Goal: Task Accomplishment & Management: Manage account settings

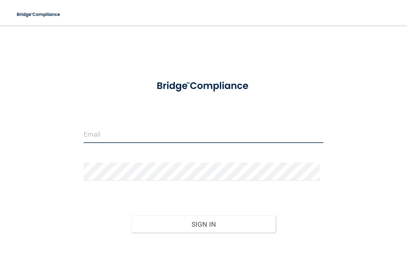
click at [101, 135] on input "email" at bounding box center [204, 134] width 240 height 18
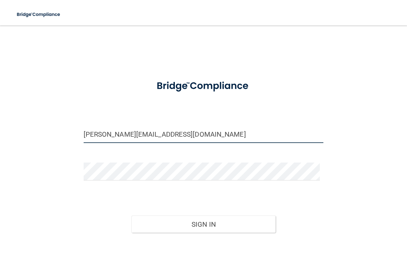
drag, startPoint x: 178, startPoint y: 135, endPoint x: 59, endPoint y: 119, distance: 120.5
click at [59, 119] on div "[PERSON_NAME][EMAIL_ADDRESS][DOMAIN_NAME] Invalid email/password. You don't hav…" at bounding box center [203, 152] width 375 height 239
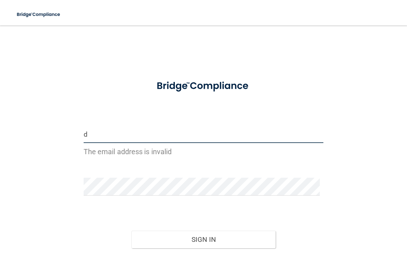
type input "[EMAIL_ADDRESS][DOMAIN_NAME]"
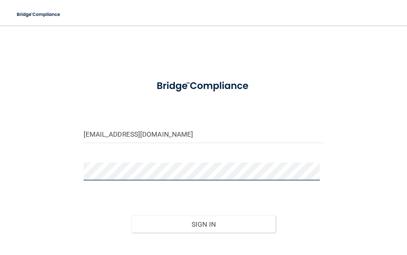
click at [131, 215] on button "Sign In" at bounding box center [203, 224] width 144 height 18
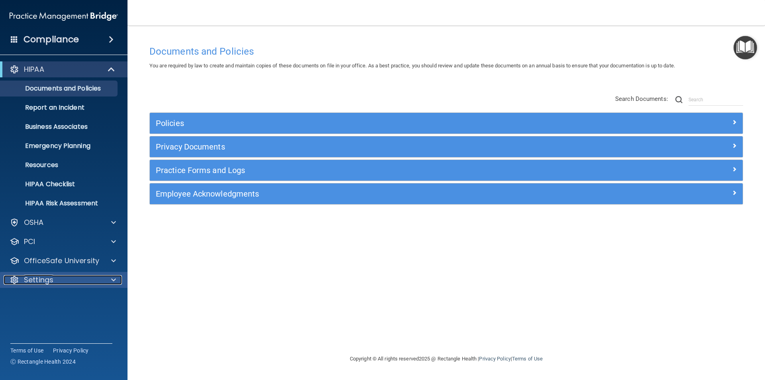
click at [52, 234] on p "Settings" at bounding box center [38, 280] width 29 height 10
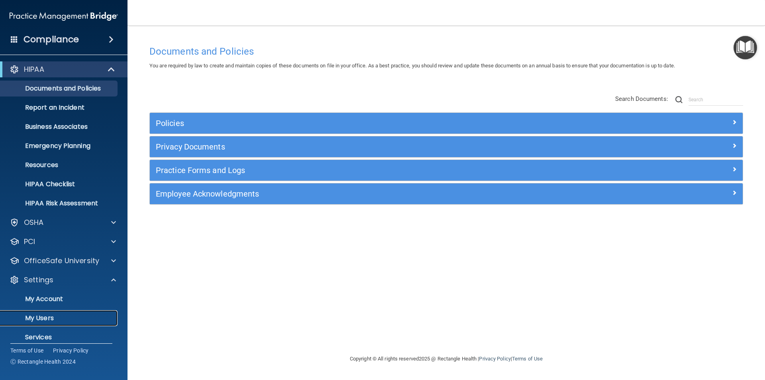
click at [39, 234] on p "My Users" at bounding box center [59, 318] width 109 height 8
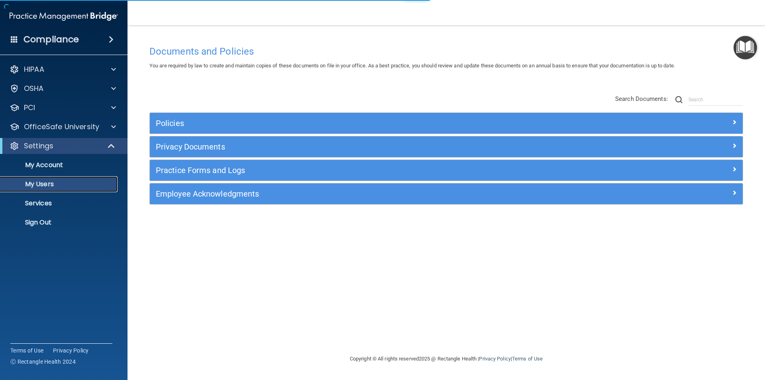
select select "20"
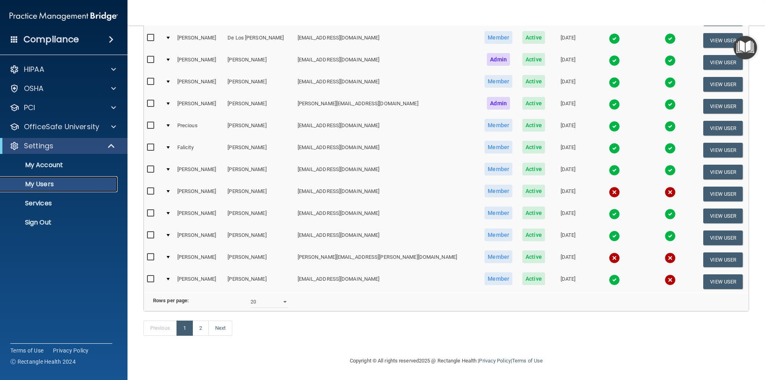
scroll to position [280, 0]
click at [202, 234] on link "2" at bounding box center [200, 327] width 16 height 15
select select "20"
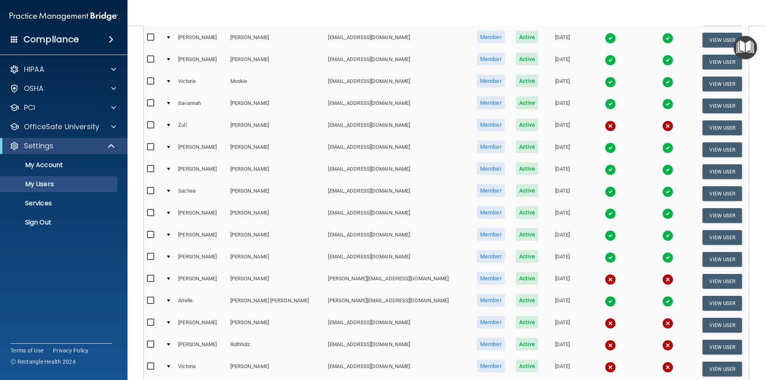
scroll to position [159, 0]
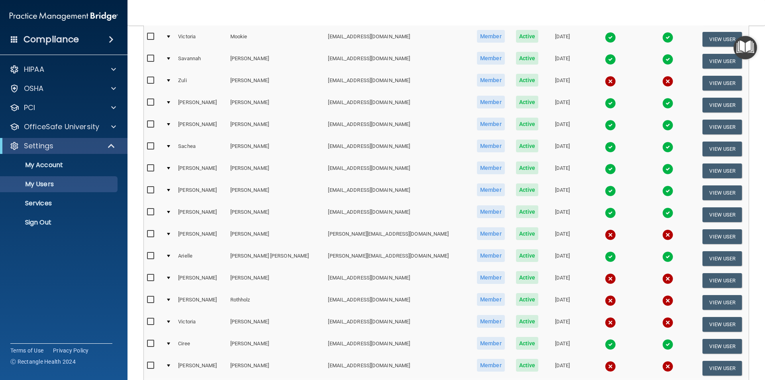
click at [152, 234] on input "checkbox" at bounding box center [151, 365] width 9 height 6
checkbox input "true"
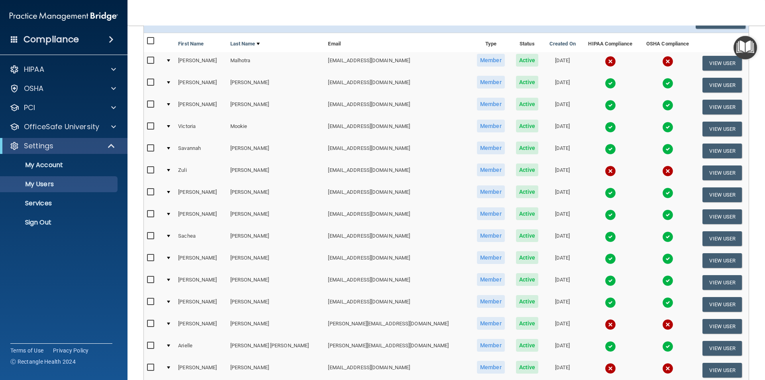
scroll to position [0, 0]
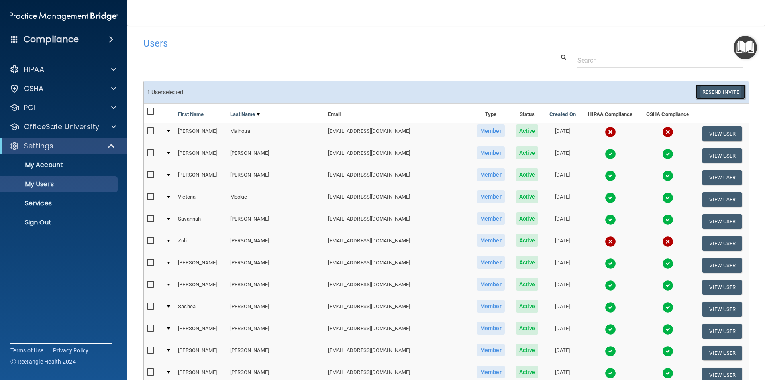
click at [407, 94] on button "Resend Invite" at bounding box center [720, 91] width 50 height 15
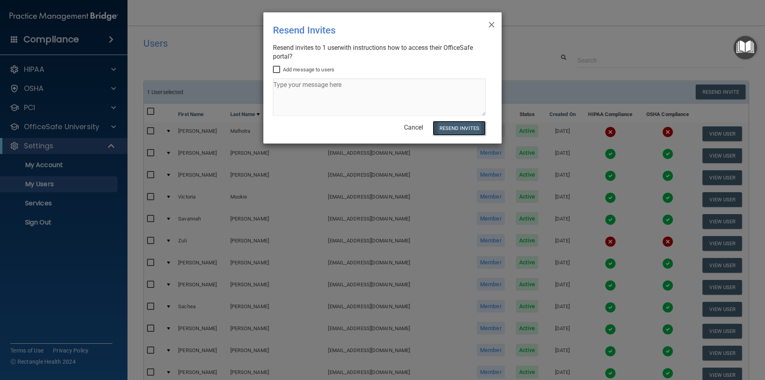
click at [407, 128] on button "Resend Invites" at bounding box center [458, 128] width 53 height 15
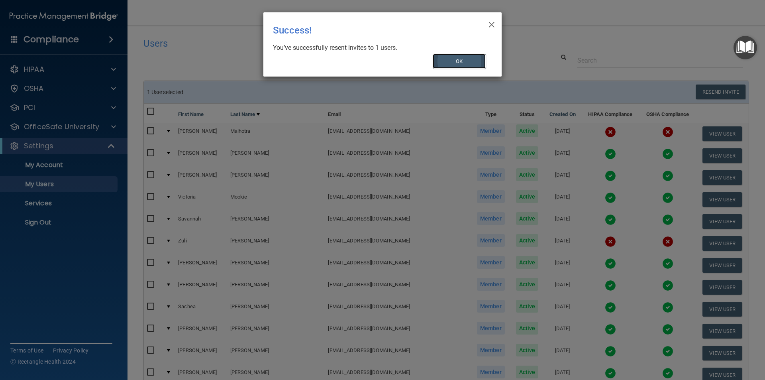
click at [407, 60] on button "OK" at bounding box center [458, 61] width 53 height 15
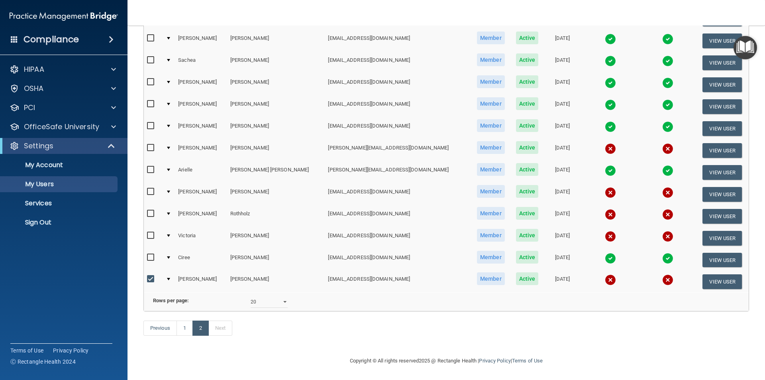
scroll to position [258, 0]
click at [189, 234] on link "1" at bounding box center [184, 327] width 16 height 15
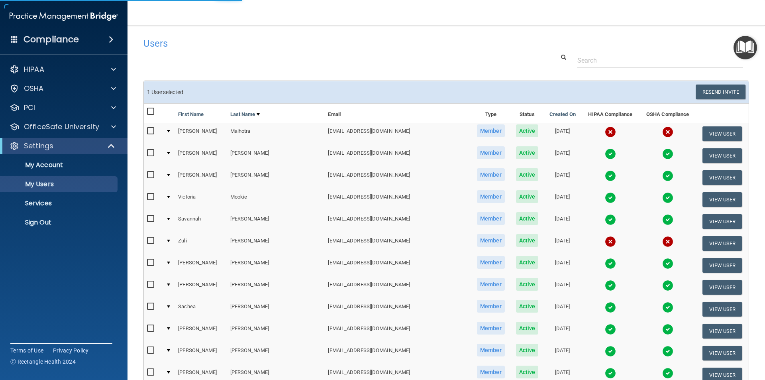
select select "20"
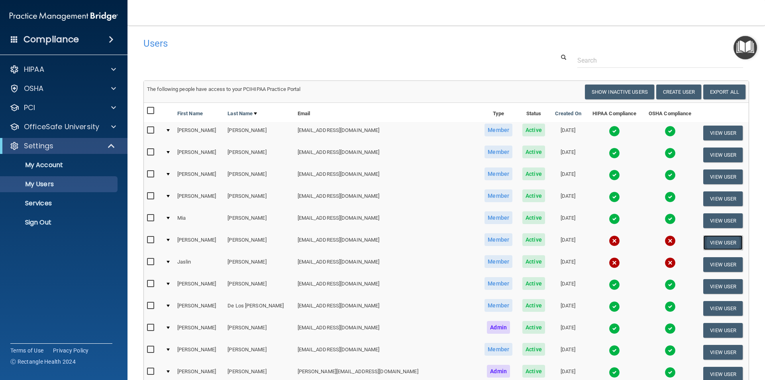
click at [407, 234] on button "View User" at bounding box center [722, 242] width 39 height 15
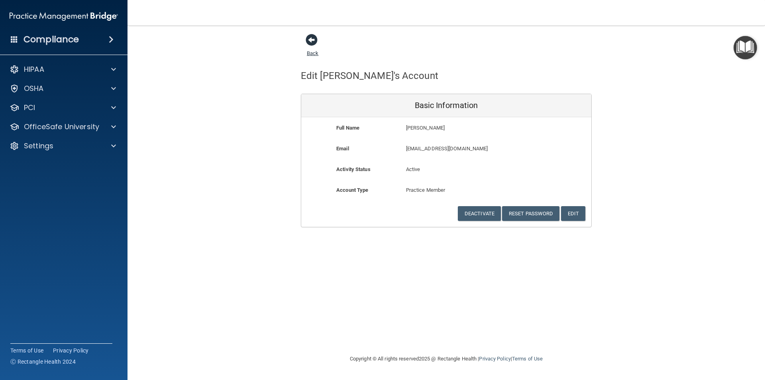
click at [310, 40] on span at bounding box center [311, 40] width 12 height 12
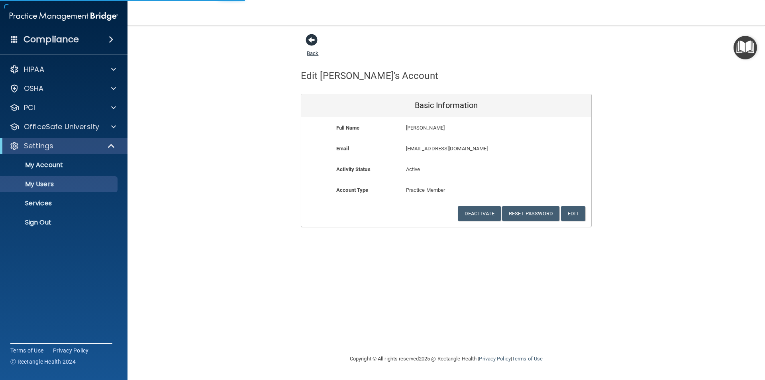
select select "20"
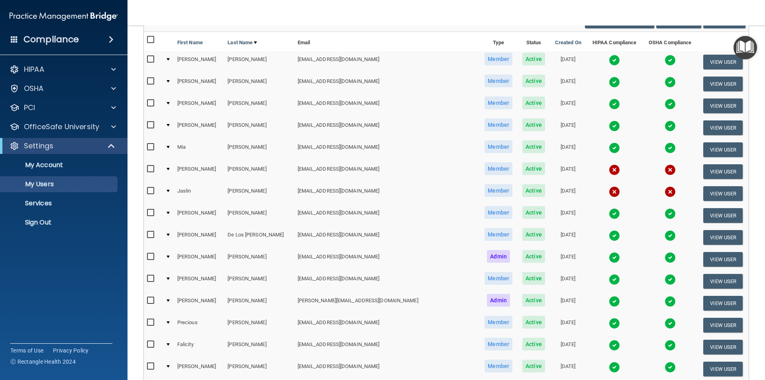
scroll to position [199, 0]
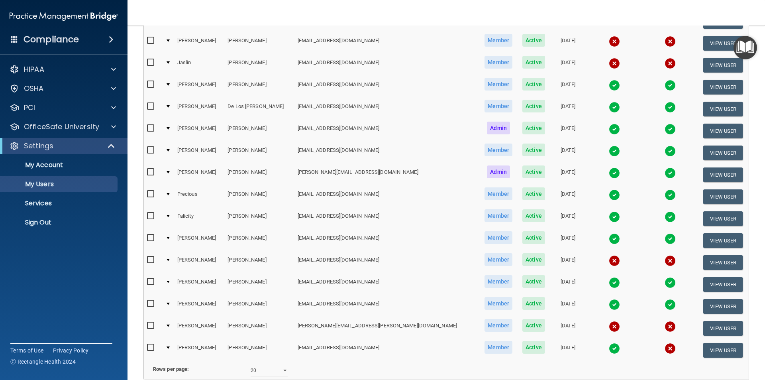
click at [149, 234] on input "checkbox" at bounding box center [151, 259] width 9 height 6
checkbox input "true"
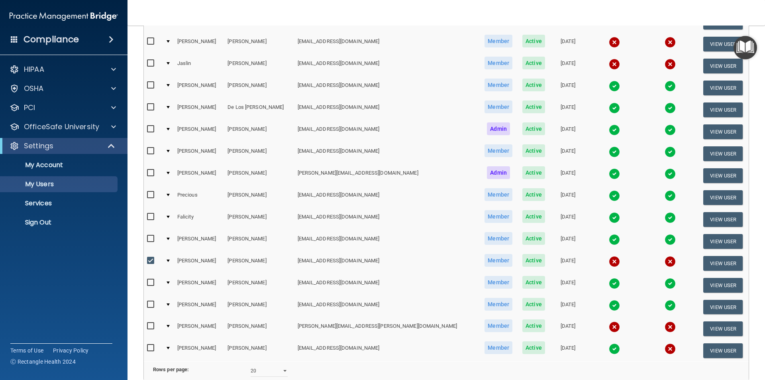
scroll to position [200, 0]
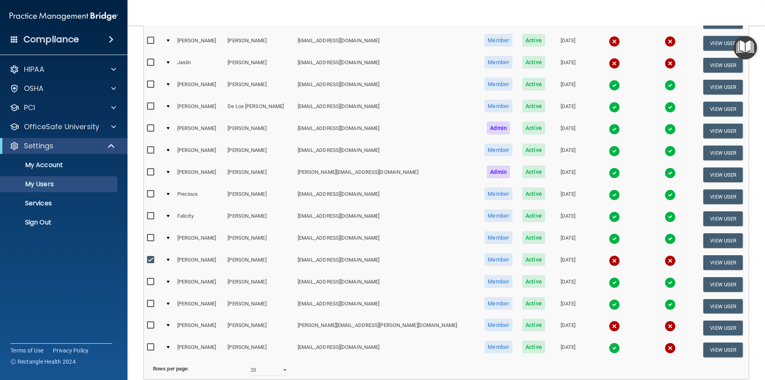
click at [149, 234] on input "checkbox" at bounding box center [151, 325] width 9 height 6
checkbox input "true"
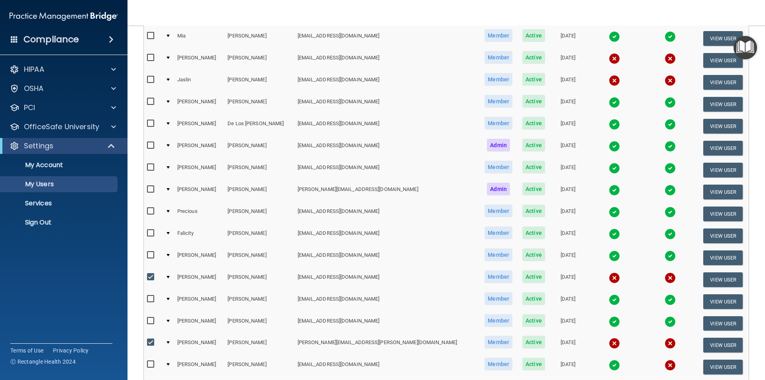
scroll to position [280, 0]
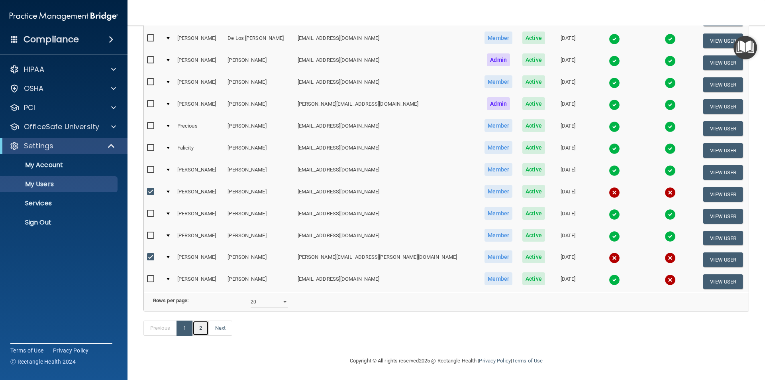
click at [204, 234] on link "2" at bounding box center [200, 327] width 16 height 15
select select "20"
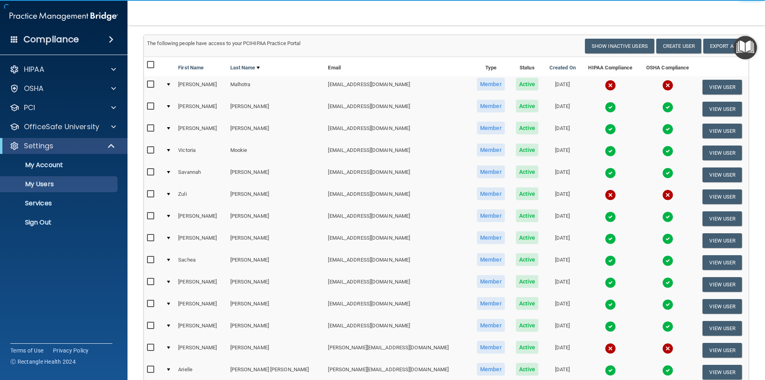
scroll to position [119, 0]
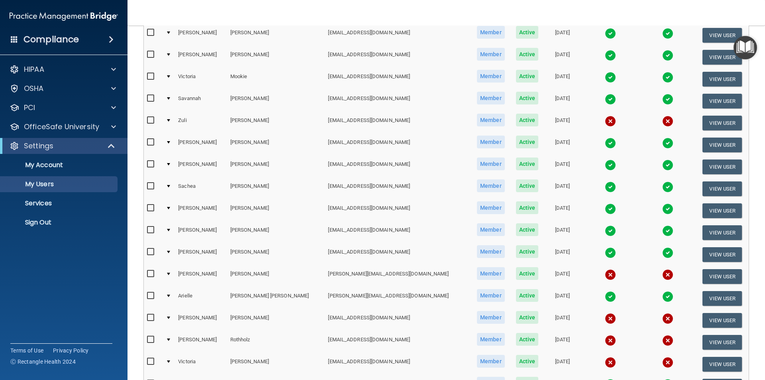
click at [151, 234] on input "checkbox" at bounding box center [151, 361] width 9 height 6
checkbox input "true"
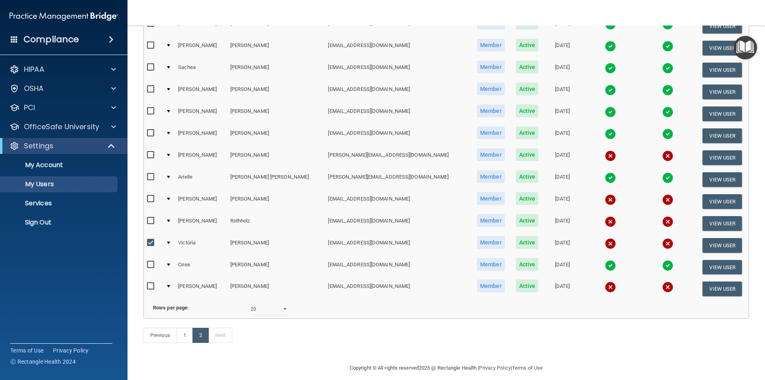
scroll to position [240, 0]
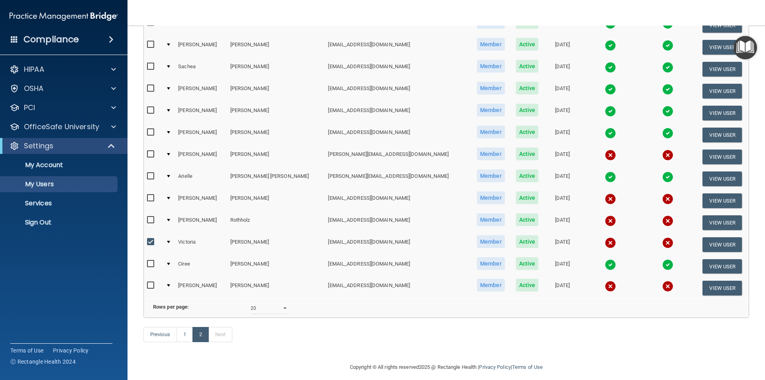
click at [152, 153] on input "checkbox" at bounding box center [151, 154] width 9 height 6
checkbox input "true"
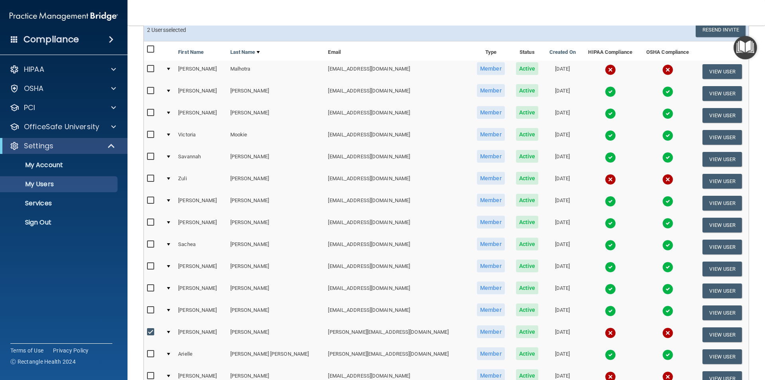
scroll to position [0, 0]
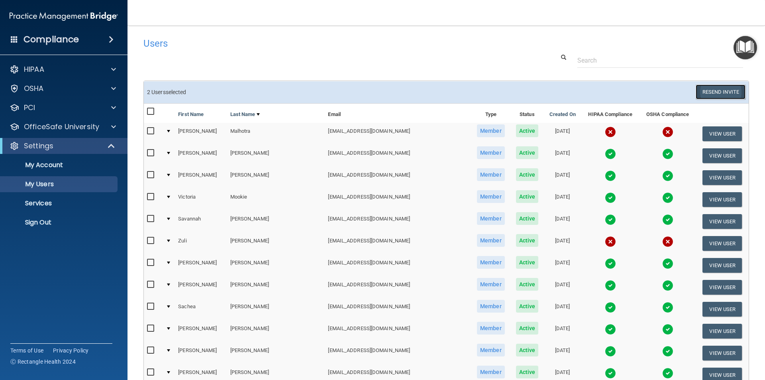
click at [407, 92] on button "Resend Invite" at bounding box center [720, 91] width 50 height 15
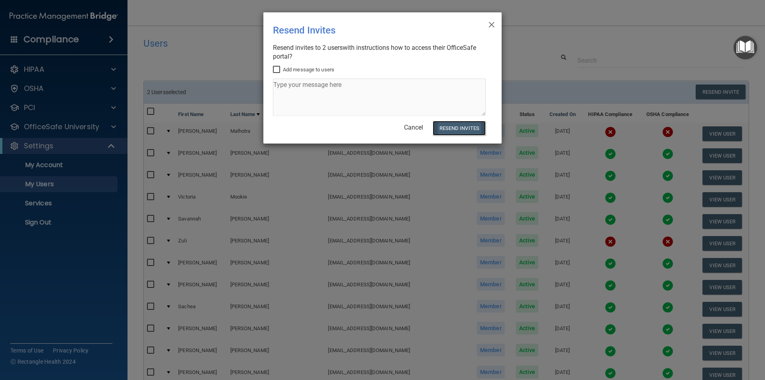
click at [407, 126] on button "Resend Invites" at bounding box center [458, 128] width 53 height 15
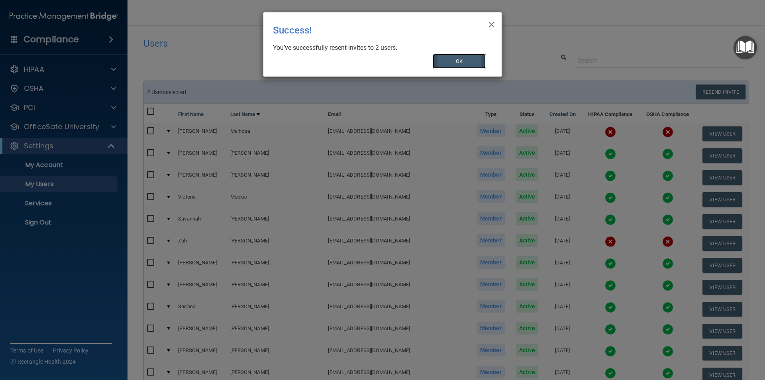
click at [407, 59] on button "OK" at bounding box center [458, 61] width 53 height 15
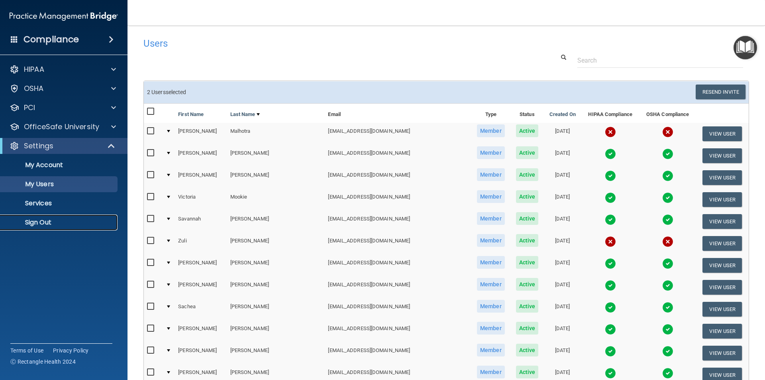
click at [33, 221] on p "Sign Out" at bounding box center [59, 222] width 109 height 8
